Goal: Use online tool/utility: Utilize a website feature to perform a specific function

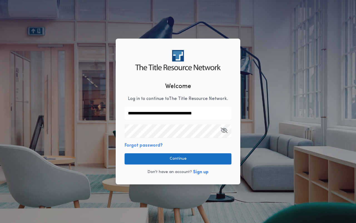
click at [174, 160] on button "Continue" at bounding box center [178, 159] width 107 height 11
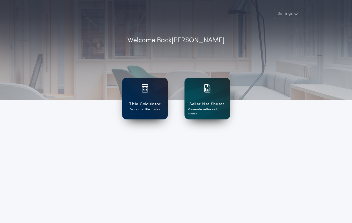
click at [153, 98] on div "Title Calculator Generate title quotes" at bounding box center [145, 99] width 46 height 42
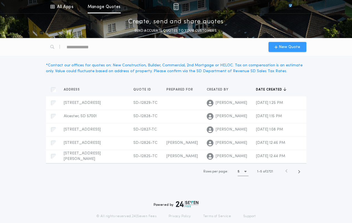
click at [285, 46] on span "New Quote" at bounding box center [289, 47] width 21 height 6
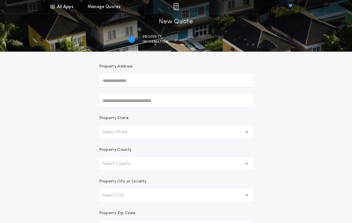
scroll to position [56, 0]
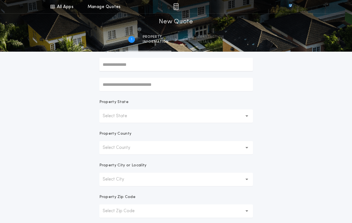
click at [193, 120] on button "Select State" at bounding box center [176, 116] width 154 height 13
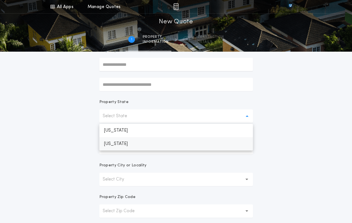
click at [135, 145] on p "[US_STATE]" at bounding box center [176, 143] width 154 height 13
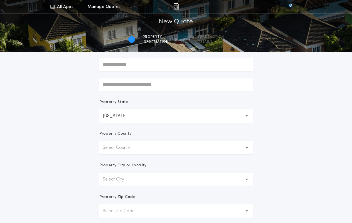
click at [158, 151] on button "Select County" at bounding box center [176, 147] width 154 height 13
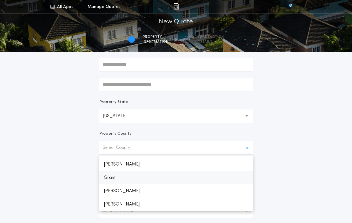
scroll to position [333, 0]
click at [119, 190] on p "[PERSON_NAME]" at bounding box center [176, 190] width 154 height 13
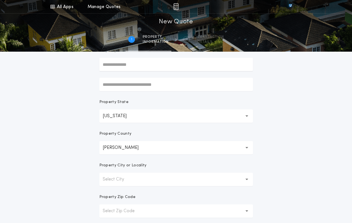
scroll to position [83, 0]
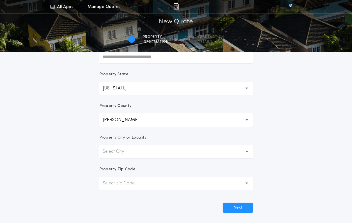
click at [168, 153] on button "Select City" at bounding box center [176, 151] width 154 height 13
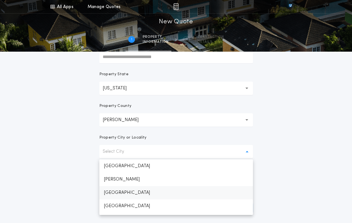
click at [138, 192] on p "[GEOGRAPHIC_DATA]" at bounding box center [176, 192] width 154 height 13
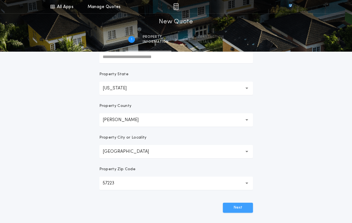
click at [235, 205] on button "Next" at bounding box center [238, 208] width 30 height 10
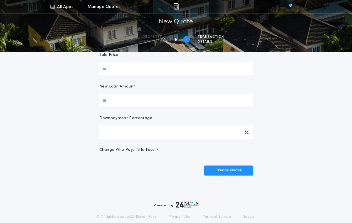
scroll to position [0, 0]
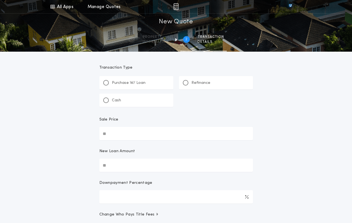
click at [156, 134] on input "Sale Price" at bounding box center [176, 133] width 154 height 13
type input "**********"
click at [310, 149] on div "**********" at bounding box center [176, 131] width 352 height 262
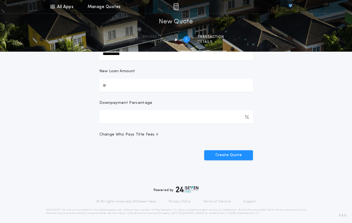
scroll to position [83, 0]
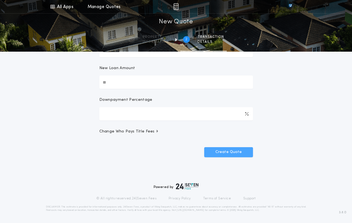
click at [235, 154] on button "Create Quote" at bounding box center [228, 152] width 49 height 10
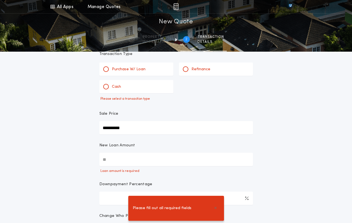
scroll to position [0, 0]
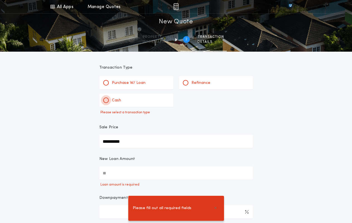
click at [107, 100] on div at bounding box center [106, 100] width 3 height 3
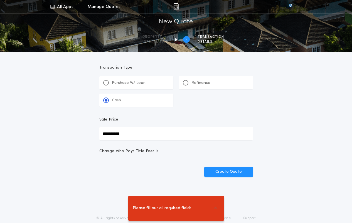
click at [239, 185] on div "**********" at bounding box center [176, 125] width 167 height 147
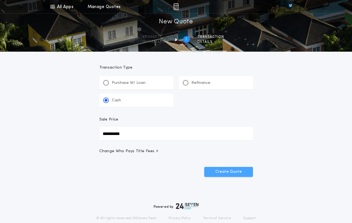
click at [241, 173] on button "Create Quote" at bounding box center [228, 172] width 49 height 10
